Goal: Task Accomplishment & Management: Use online tool/utility

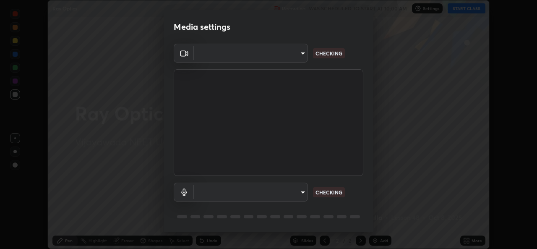
scroll to position [26, 0]
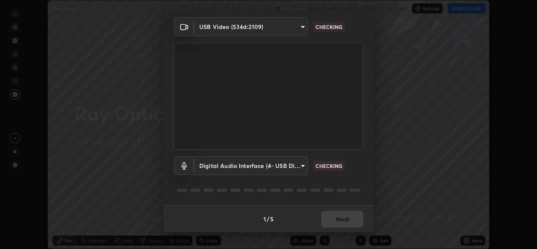
type input "34156c70a91686c049933a19675c3757f09c6ee7799b1dcdaea846a62971ca02"
type input "9ba7ffb42e435e4139b105207755ba626fa9b9b7b4d3285ae74eb7ac6f27610f"
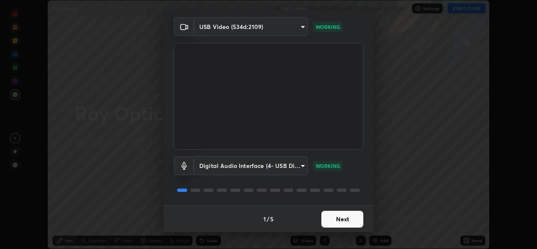
click at [345, 219] on button "Next" at bounding box center [342, 218] width 42 height 17
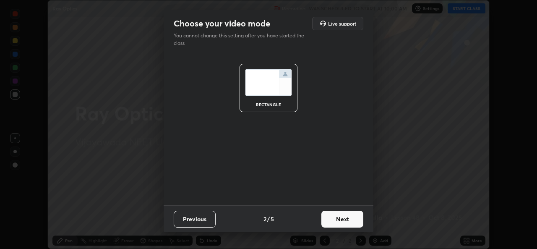
scroll to position [0, 0]
click at [348, 219] on button "Next" at bounding box center [342, 218] width 42 height 17
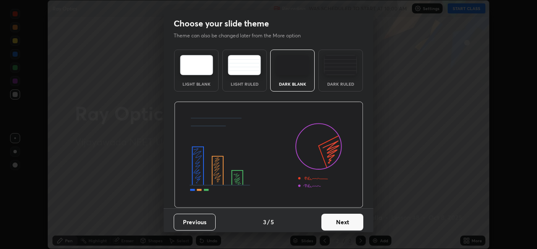
click at [350, 85] on div "Dark Ruled" at bounding box center [341, 84] width 34 height 4
click at [344, 220] on button "Next" at bounding box center [342, 221] width 42 height 17
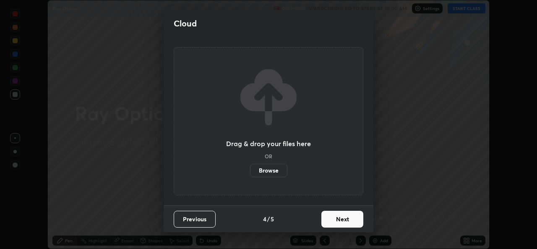
click at [345, 218] on button "Next" at bounding box center [342, 218] width 42 height 17
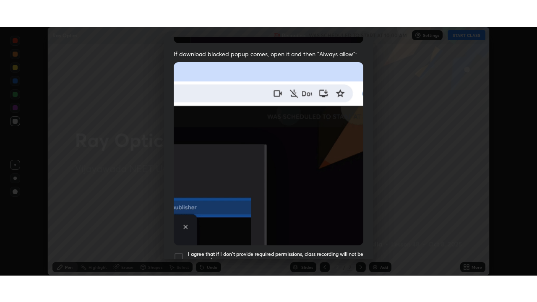
scroll to position [197, 0]
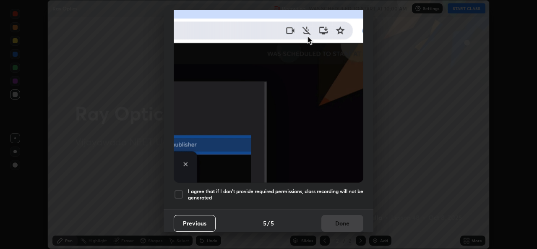
click at [187, 191] on div "I agree that if I don't provide required permissions, class recording will not …" at bounding box center [268, 194] width 189 height 10
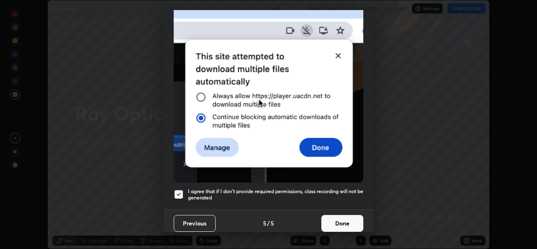
click at [345, 218] on button "Done" at bounding box center [342, 223] width 42 height 17
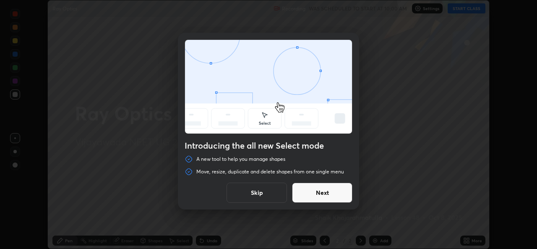
click at [340, 196] on button "Next" at bounding box center [322, 192] width 60 height 20
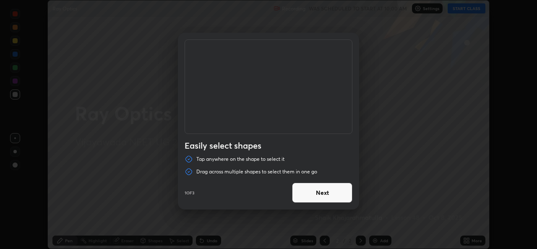
click at [343, 191] on button "Next" at bounding box center [322, 192] width 60 height 20
click at [340, 191] on button "Next" at bounding box center [322, 192] width 60 height 20
click at [346, 197] on button "Done" at bounding box center [322, 192] width 60 height 20
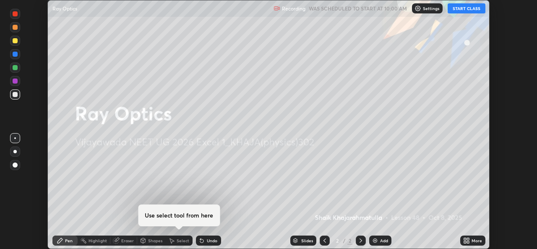
click at [376, 242] on img at bounding box center [374, 240] width 7 height 7
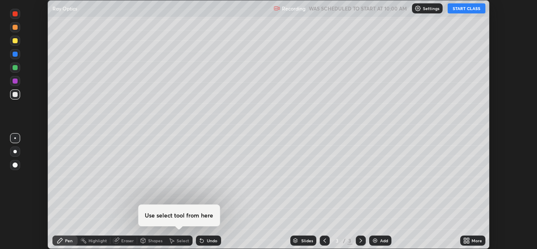
click at [471, 9] on button "START CLASS" at bounding box center [466, 8] width 38 height 10
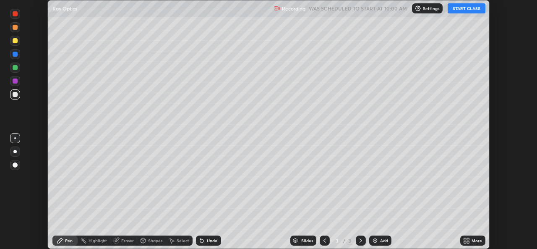
click at [470, 240] on div "More" at bounding box center [472, 240] width 25 height 10
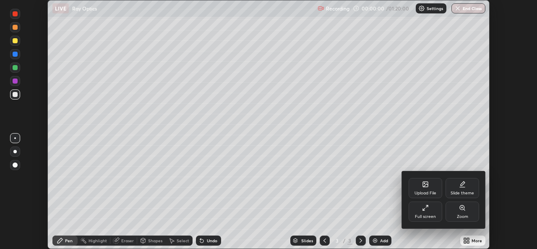
click at [434, 213] on div "Full screen" at bounding box center [425, 211] width 34 height 20
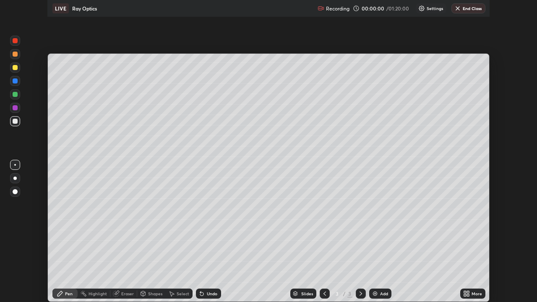
scroll to position [302, 537]
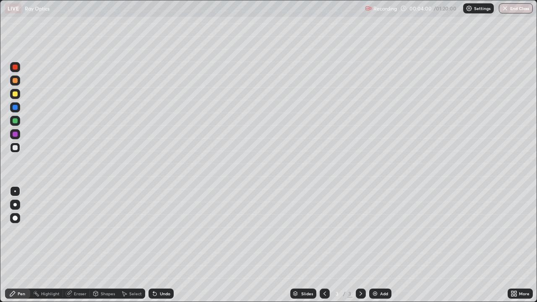
click at [381, 248] on div "Add" at bounding box center [384, 293] width 8 height 4
click at [16, 97] on div at bounding box center [15, 94] width 10 height 10
